Goal: Find specific fact: Find specific fact

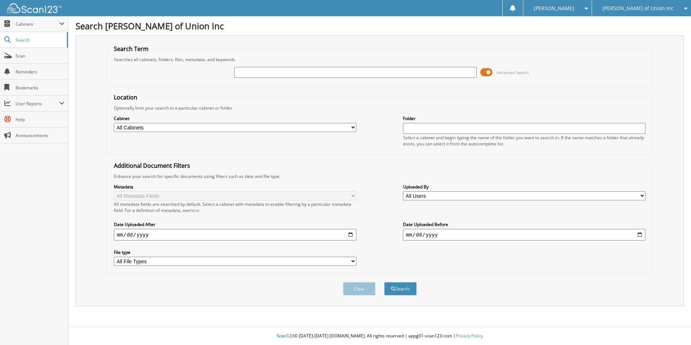
click at [334, 73] on input "text" at bounding box center [355, 72] width 243 height 11
type input "1gc1yney5rf377457"
click at [384, 282] on button "Search" at bounding box center [400, 288] width 33 height 13
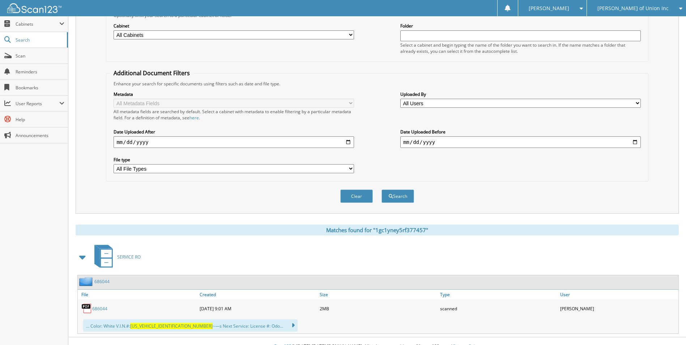
scroll to position [103, 0]
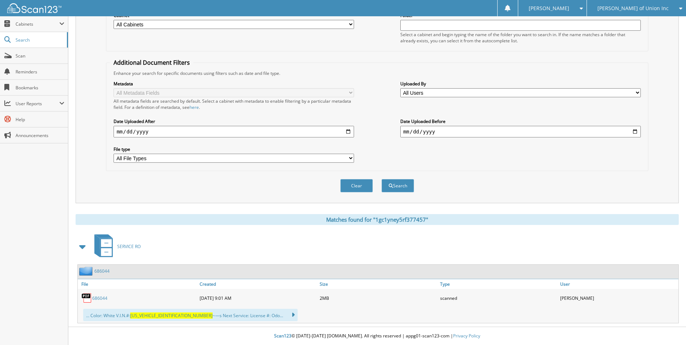
click at [102, 297] on link "686044" at bounding box center [99, 298] width 15 height 6
